Goal: Navigation & Orientation: Find specific page/section

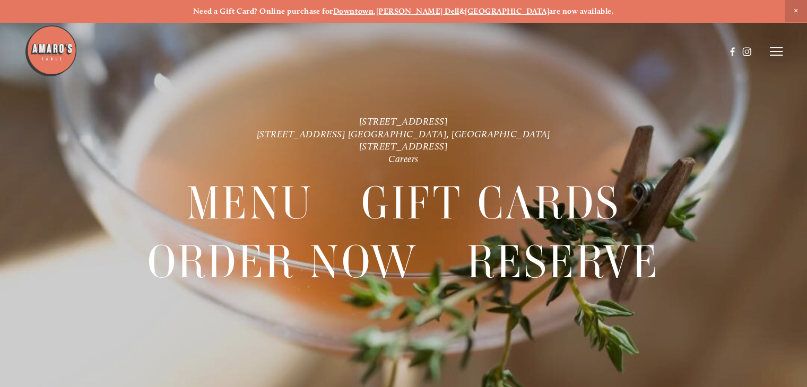
click at [774, 49] on icon at bounding box center [775, 52] width 13 height 10
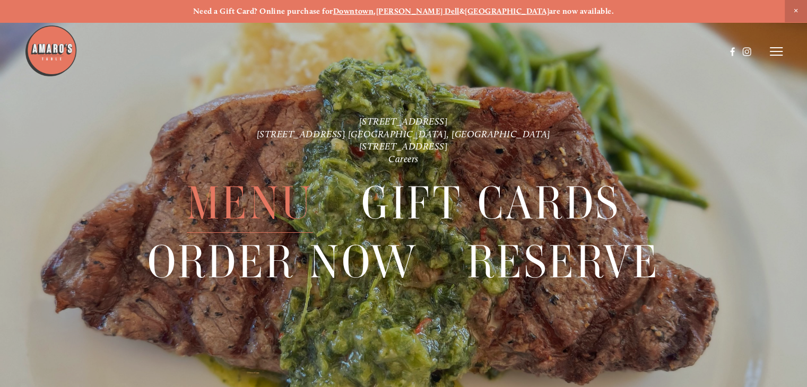
click at [255, 195] on span "Menu" at bounding box center [250, 203] width 126 height 59
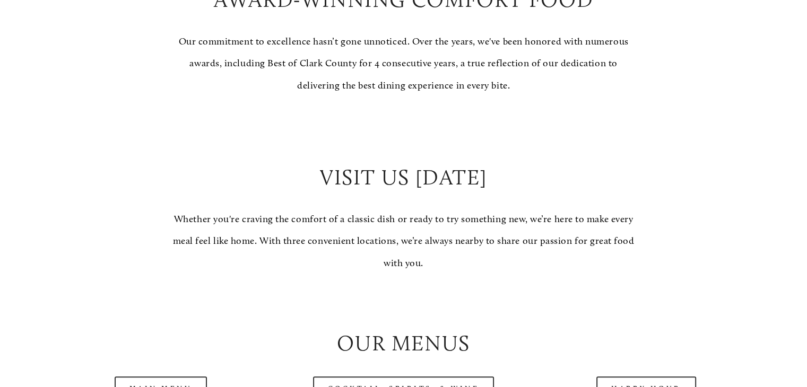
scroll to position [955, 0]
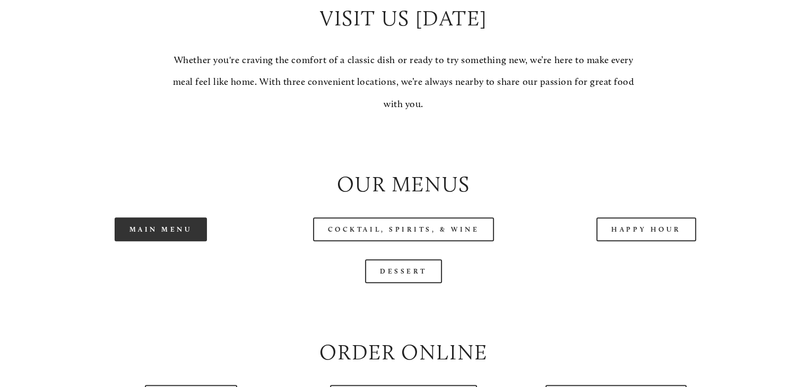
click at [189, 241] on link "Main Menu" at bounding box center [161, 229] width 93 height 24
